Goal: Transaction & Acquisition: Purchase product/service

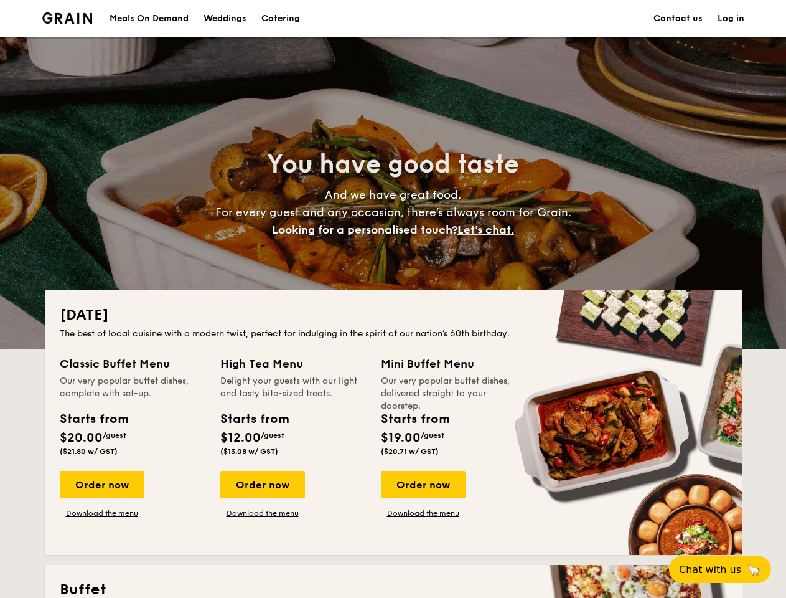
click at [393, 299] on div "[DATE] The best of local cuisine with a modern twist, perfect for indulging in …" at bounding box center [393, 422] width 697 height 265
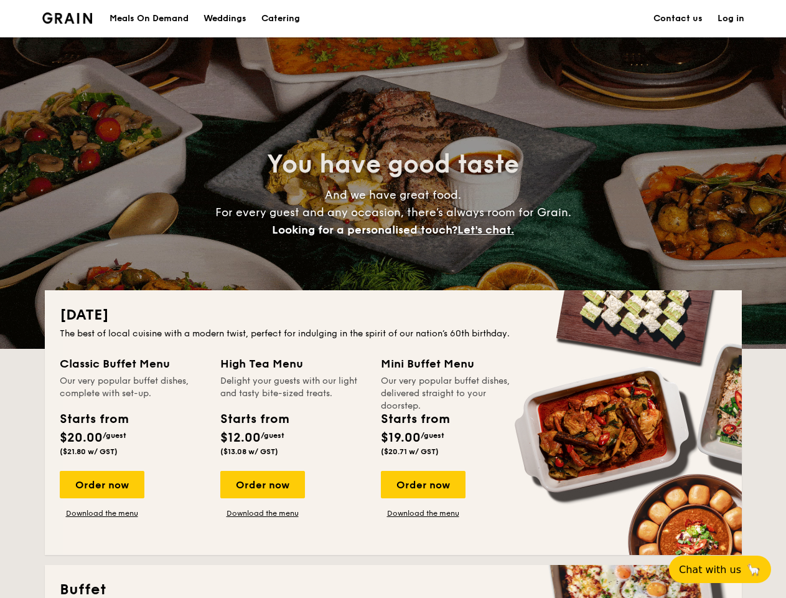
click at [731, 19] on link "Log in" at bounding box center [731, 18] width 27 height 37
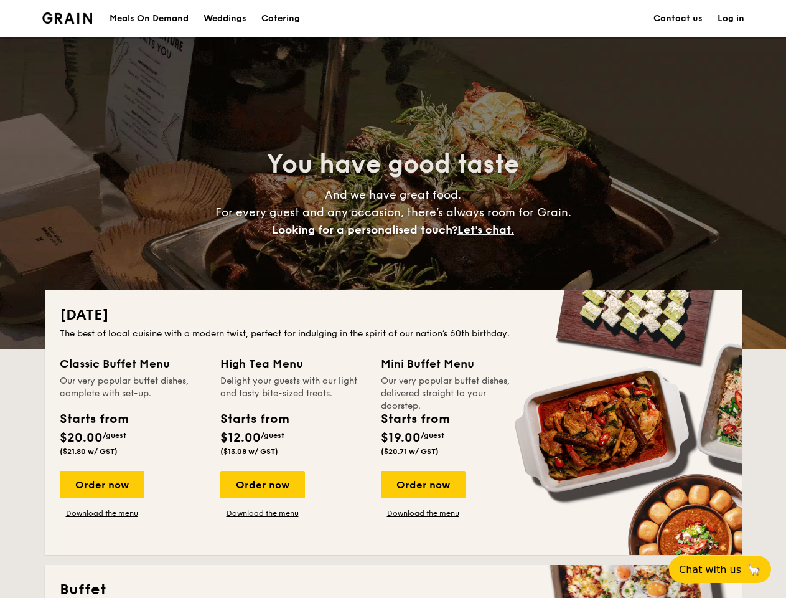
click at [489, 230] on span "Let's chat." at bounding box center [486, 230] width 57 height 14
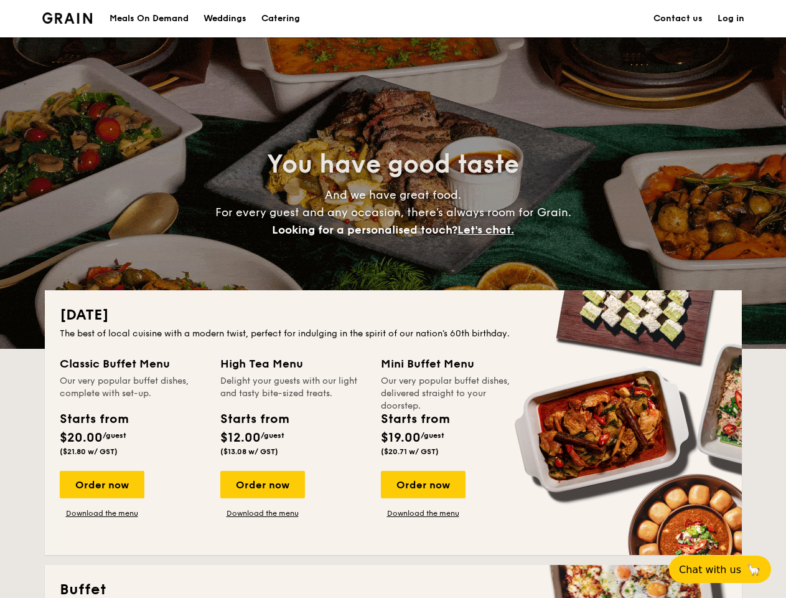
click at [101, 484] on div "Order now" at bounding box center [102, 484] width 85 height 27
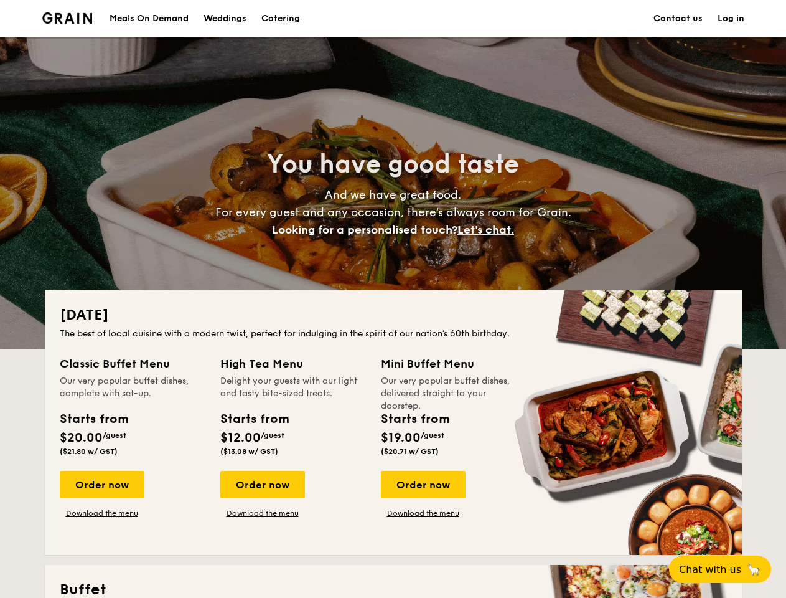
click at [262, 484] on div "Order now" at bounding box center [262, 484] width 85 height 27
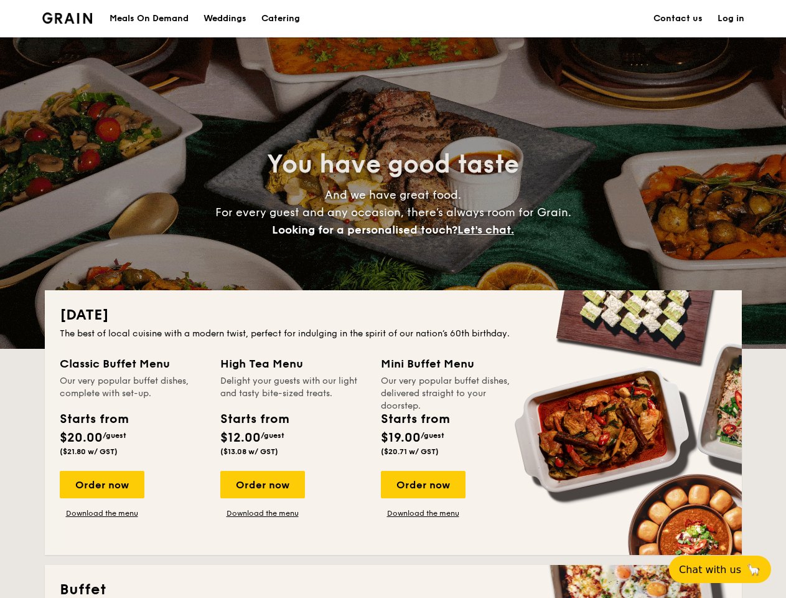
click at [423, 484] on div "Order now" at bounding box center [423, 484] width 85 height 27
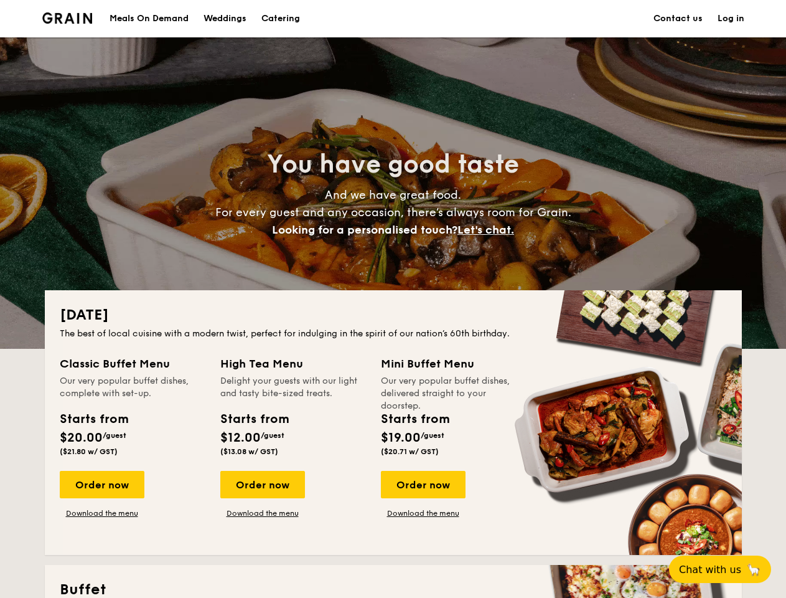
click at [727, 569] on span "Chat with us" at bounding box center [710, 569] width 62 height 12
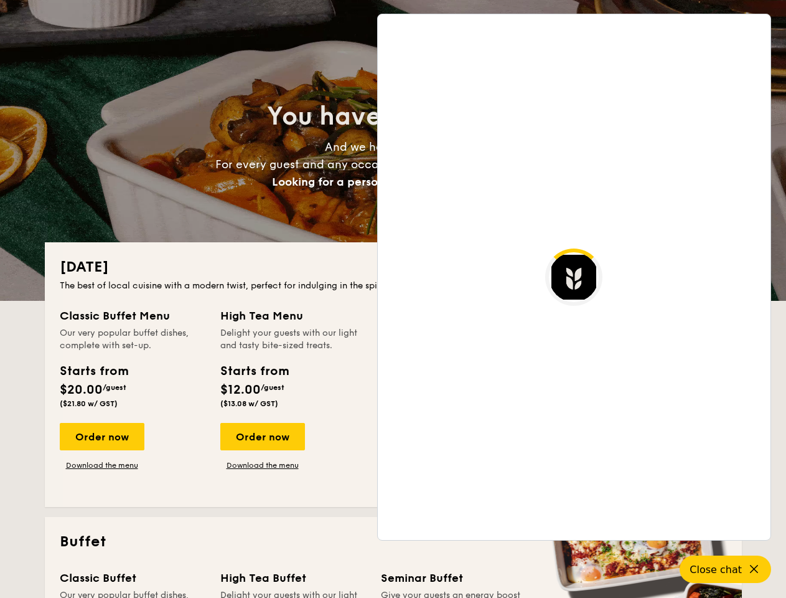
scroll to position [2411, 0]
